Goal: Obtain resource: Download file/media

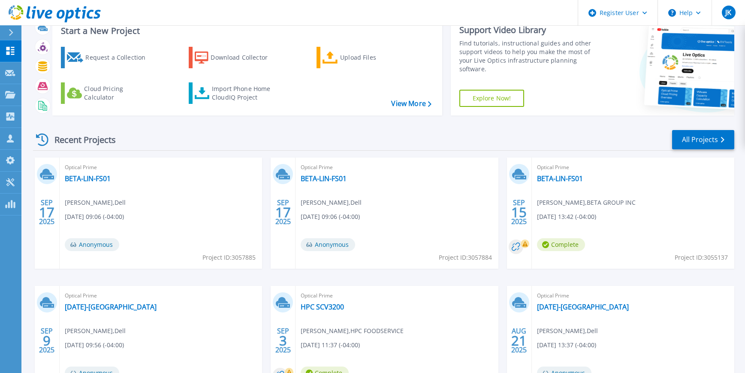
scroll to position [43, 0]
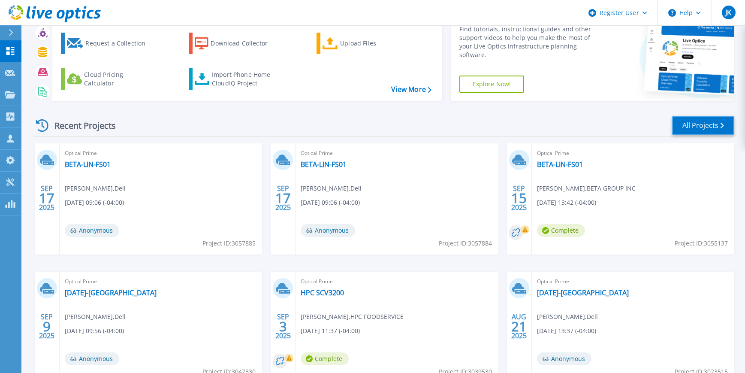
click at [682, 127] on link "All Projects" at bounding box center [703, 125] width 62 height 19
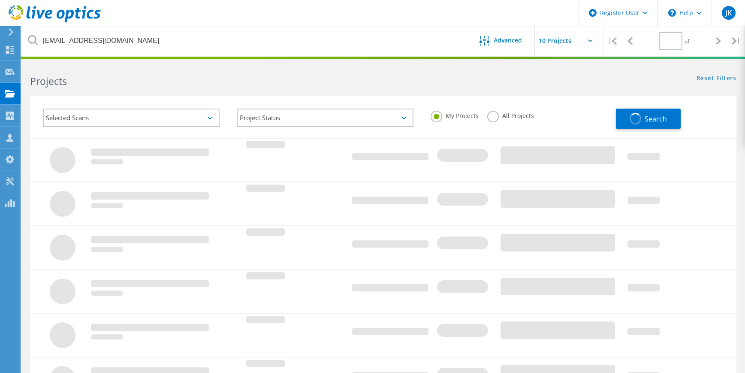
type input "1"
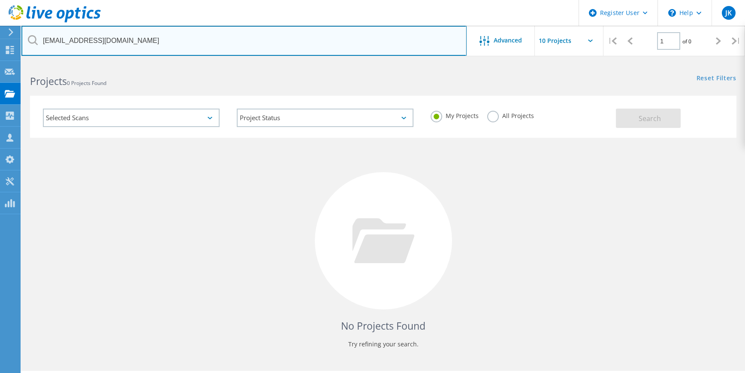
click at [74, 37] on input "ccrotteau@newportmh.org" at bounding box center [243, 41] width 445 height 30
paste input "mpatrick.lewis@nanotechsys.com"
type input "mpatrick.lewis@nanotechsys.com"
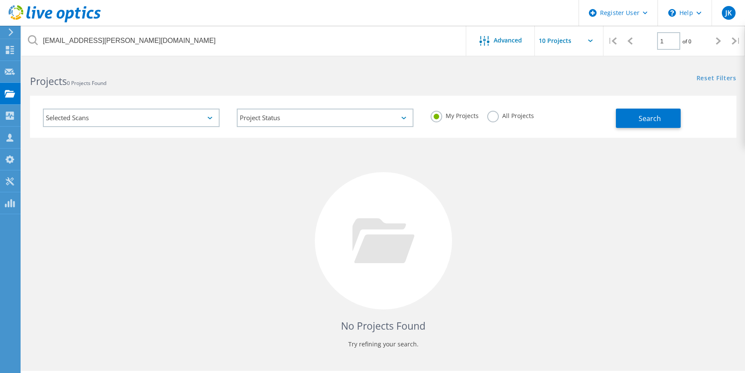
click at [489, 116] on label "All Projects" at bounding box center [510, 115] width 47 height 8
click at [0, 0] on input "All Projects" at bounding box center [0, 0] width 0 height 0
click at [637, 126] on button "Search" at bounding box center [648, 118] width 65 height 19
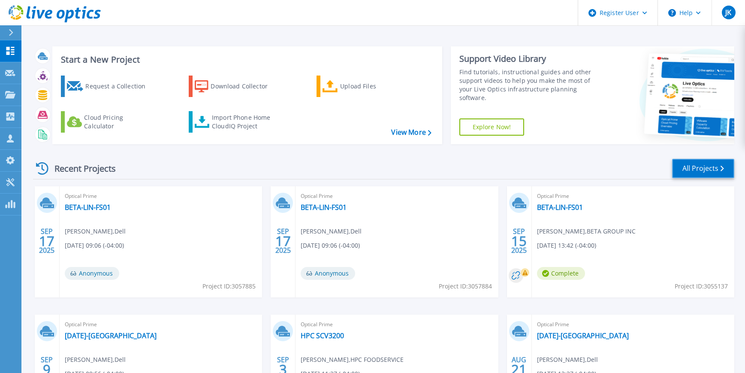
drag, startPoint x: 700, startPoint y: 173, endPoint x: 696, endPoint y: 173, distance: 4.3
click at [700, 173] on link "All Projects" at bounding box center [703, 168] width 62 height 19
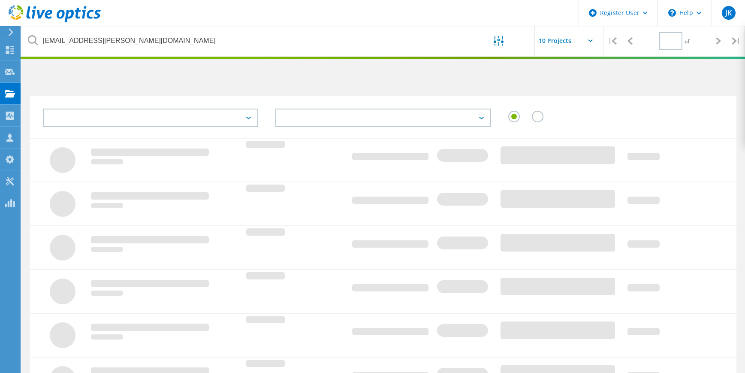
type input "1"
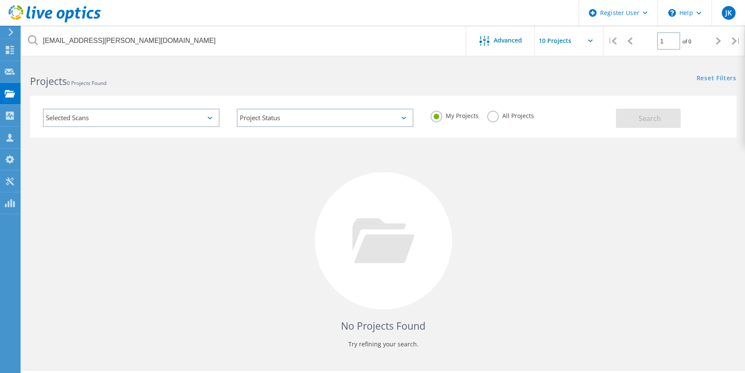
click at [494, 117] on label "All Projects" at bounding box center [510, 115] width 47 height 8
click at [0, 0] on input "All Projects" at bounding box center [0, 0] width 0 height 0
click at [644, 127] on button "Search" at bounding box center [648, 118] width 65 height 19
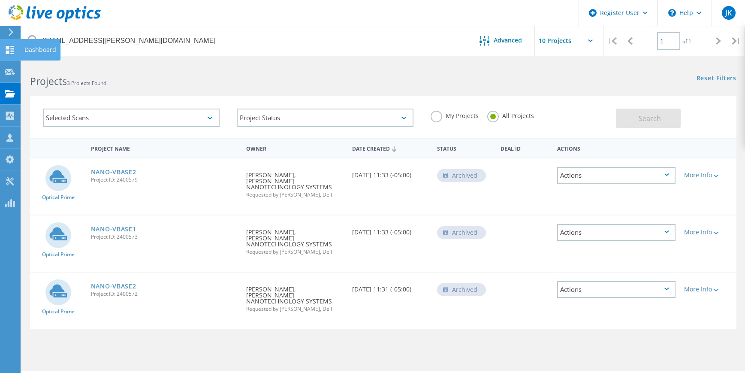
click at [13, 50] on icon at bounding box center [10, 50] width 10 height 8
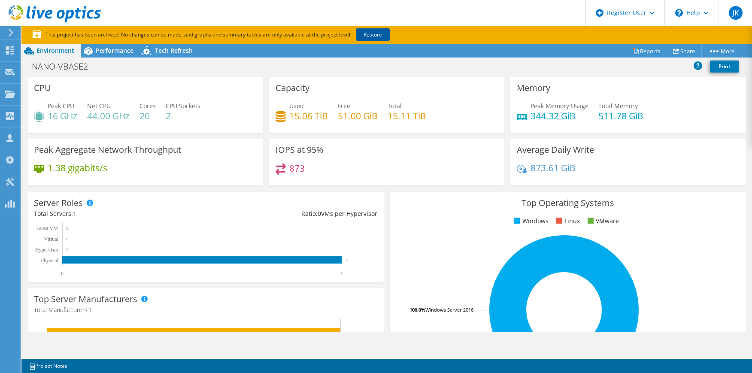
click at [379, 34] on link "Restore" at bounding box center [373, 34] width 34 height 12
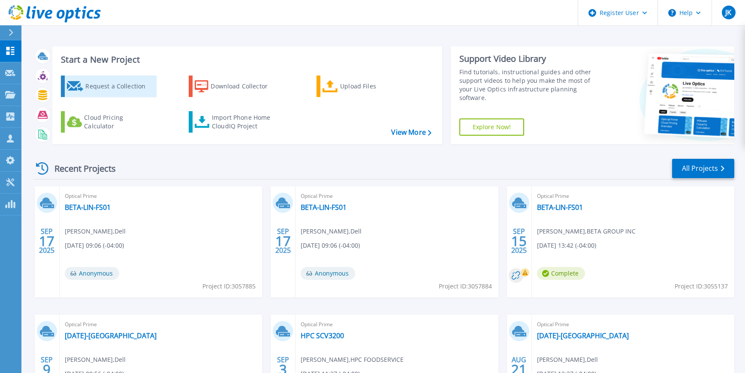
click at [102, 94] on div "Request a Collection" at bounding box center [119, 86] width 69 height 17
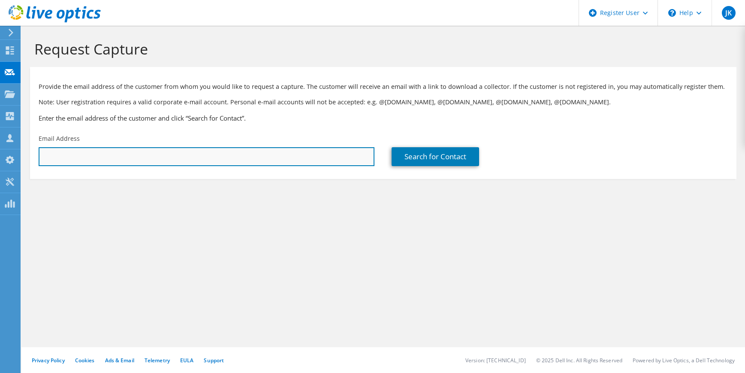
click at [296, 154] on input "text" at bounding box center [207, 156] width 336 height 19
paste input "[EMAIL_ADDRESS][PERSON_NAME][DOMAIN_NAME]"
type input "[EMAIL_ADDRESS][PERSON_NAME][DOMAIN_NAME]"
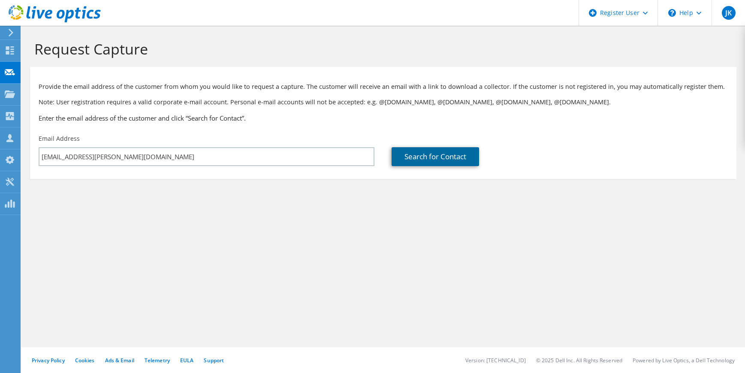
click at [414, 159] on link "Search for Contact" at bounding box center [436, 156] width 88 height 19
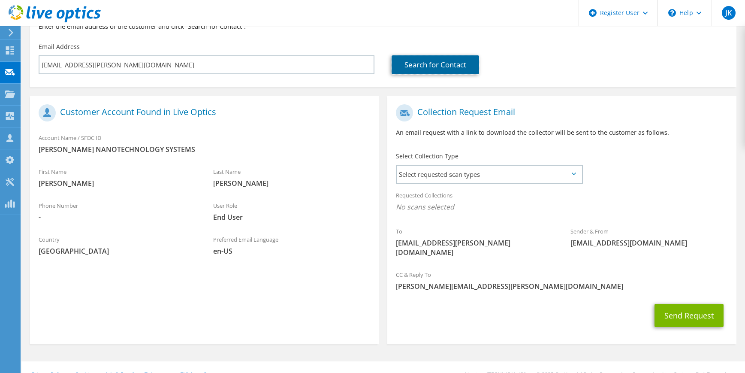
scroll to position [97, 0]
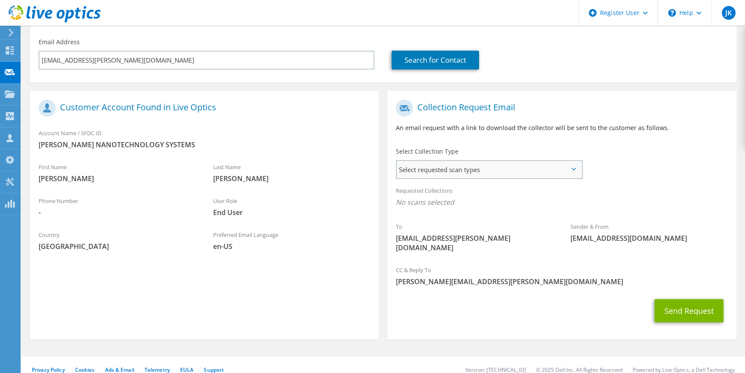
click at [497, 167] on span "Select requested scan types" at bounding box center [489, 169] width 185 height 17
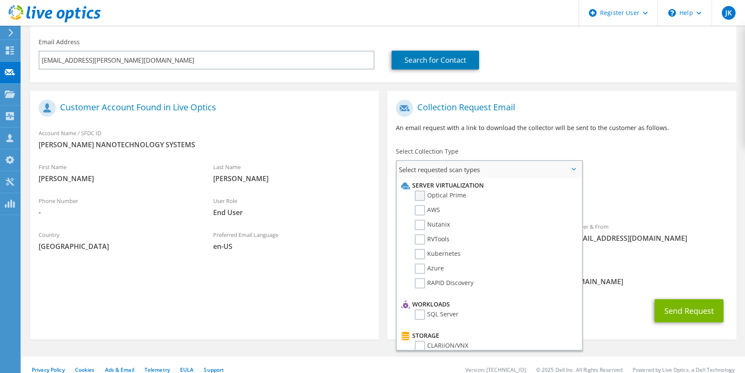
click at [417, 194] on label "Optical Prime" at bounding box center [440, 196] width 51 height 10
click at [0, 0] on input "Optical Prime" at bounding box center [0, 0] width 0 height 0
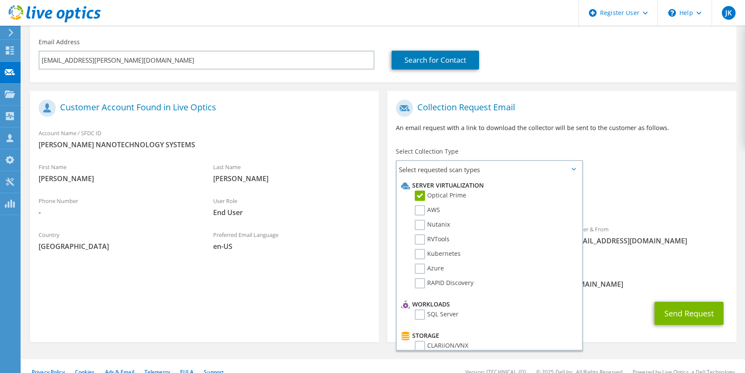
click at [642, 279] on span "[PERSON_NAME][EMAIL_ADDRESS][PERSON_NAME][DOMAIN_NAME]" at bounding box center [562, 283] width 332 height 9
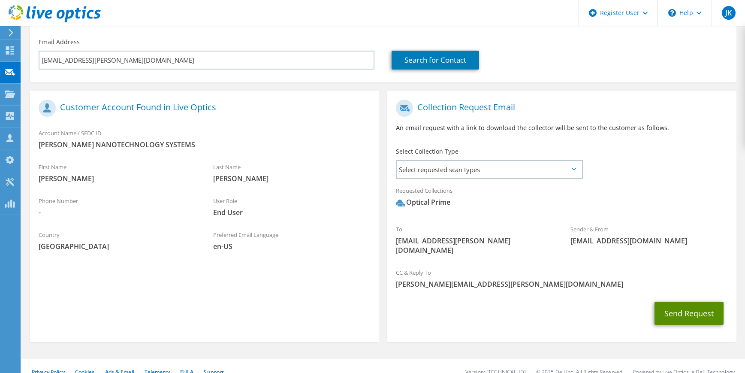
click at [666, 303] on button "Send Request" at bounding box center [689, 313] width 69 height 23
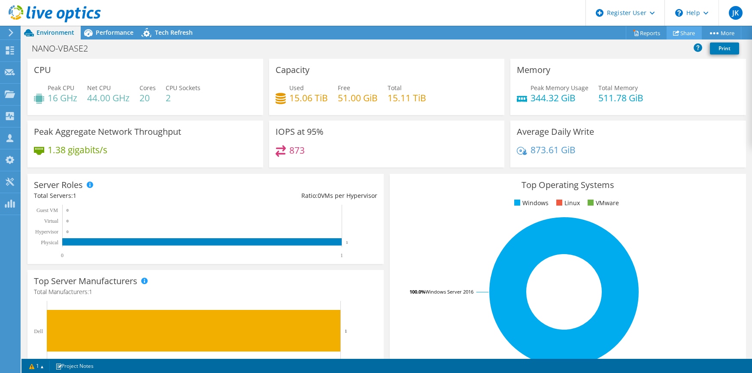
click at [673, 34] on use at bounding box center [676, 33] width 6 height 6
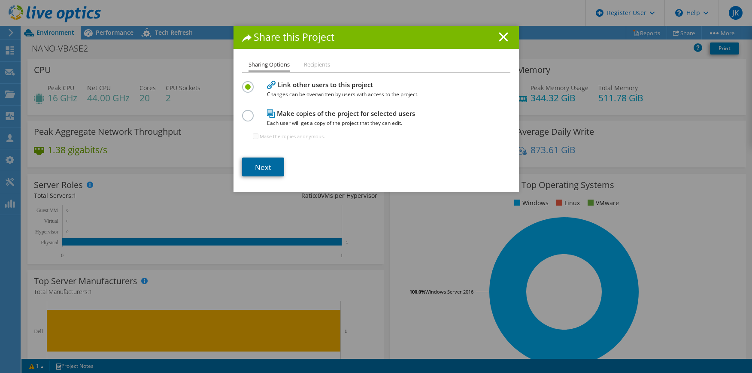
click at [253, 161] on link "Next" at bounding box center [263, 166] width 42 height 19
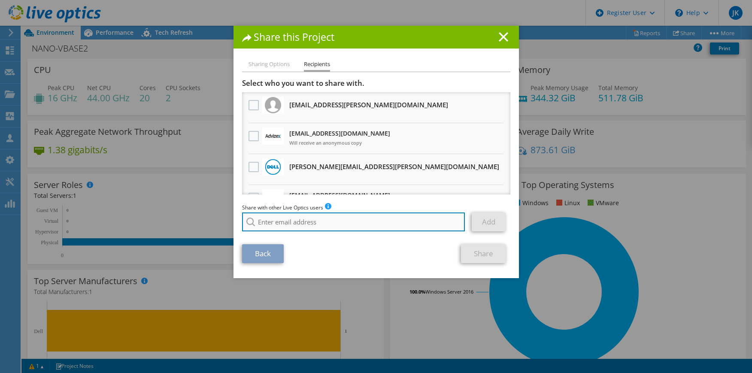
click at [335, 224] on input "search" at bounding box center [353, 221] width 223 height 19
paste input "[PERSON_NAME][EMAIL_ADDRESS][PERSON_NAME][DOMAIN_NAME]"
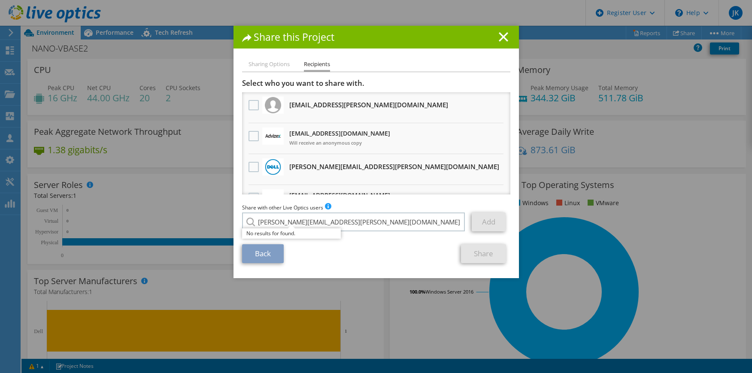
click at [377, 245] on div "Back Share" at bounding box center [376, 253] width 268 height 19
click at [345, 221] on input "[PERSON_NAME][EMAIL_ADDRESS][PERSON_NAME][DOMAIN_NAME]" at bounding box center [353, 221] width 223 height 19
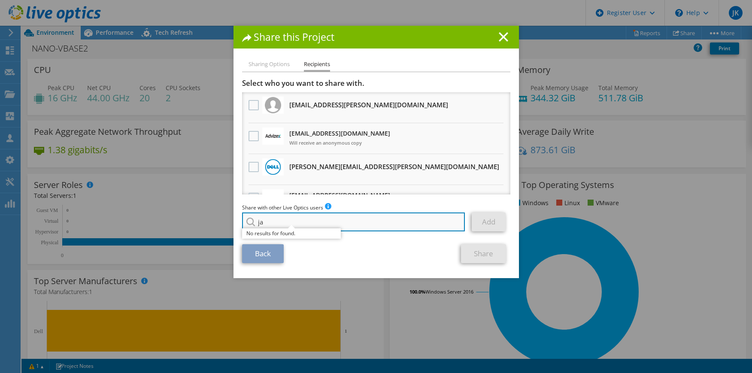
type input "j"
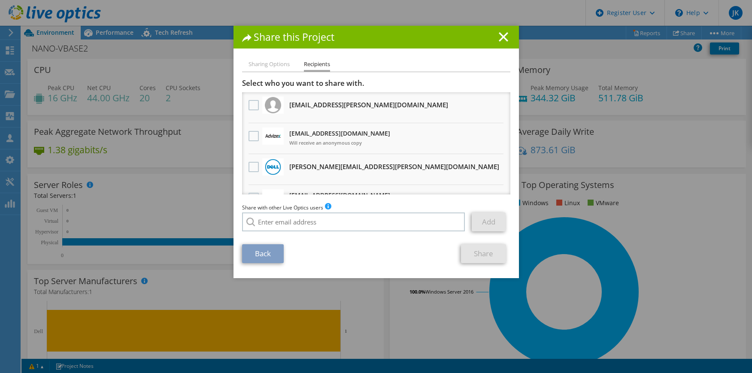
click at [505, 38] on h1 "Share this Project" at bounding box center [376, 37] width 268 height 10
click at [502, 37] on icon at bounding box center [503, 36] width 9 height 9
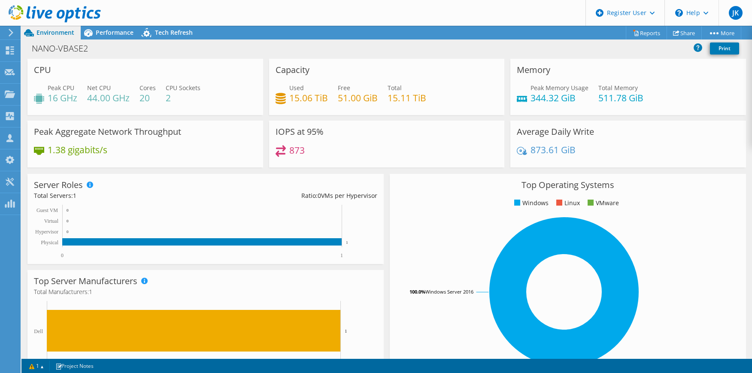
click at [650, 41] on div "This project has been archived. No changes can be made, and graphs and summary …" at bounding box center [386, 199] width 730 height 347
click at [650, 56] on div "NANO-VBASE2 Print" at bounding box center [386, 48] width 730 height 16
click at [649, 32] on link "Reports" at bounding box center [646, 32] width 41 height 13
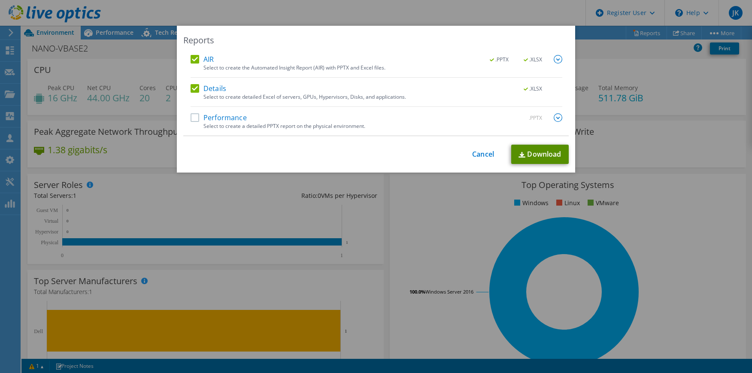
click at [520, 153] on img at bounding box center [521, 155] width 7 height 6
click at [197, 118] on label "Performance" at bounding box center [219, 117] width 56 height 9
click at [0, 0] on input "Performance" at bounding box center [0, 0] width 0 height 0
click at [542, 151] on link "Download" at bounding box center [539, 154] width 57 height 19
click at [653, 126] on div "Reports AIR .PPTX .XLSX Select to create the Automated Insight Report (AIR) wit…" at bounding box center [376, 186] width 752 height 321
